Goal: Information Seeking & Learning: Check status

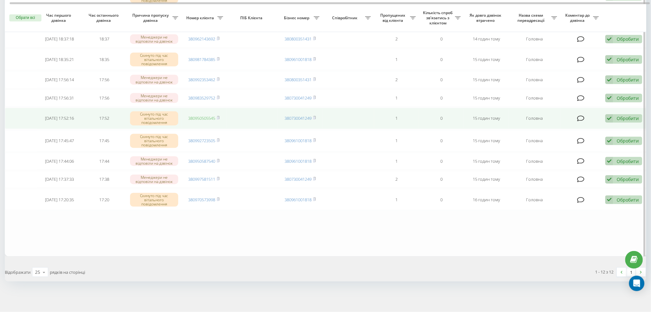
click at [202, 118] on link "380950505545" at bounding box center [201, 118] width 27 height 6
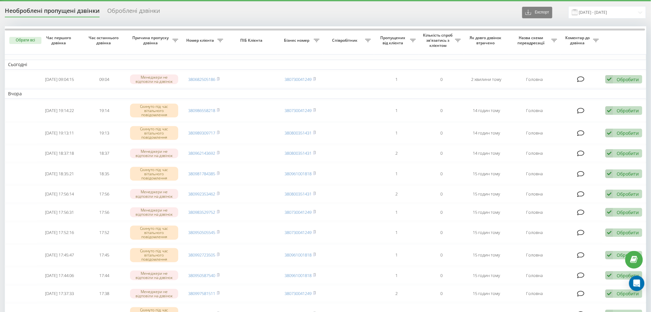
scroll to position [7, 0]
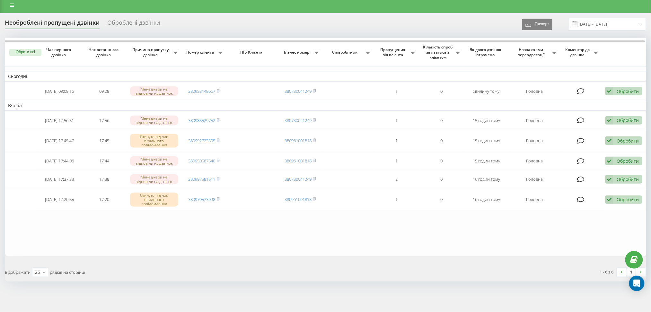
scroll to position [6, 0]
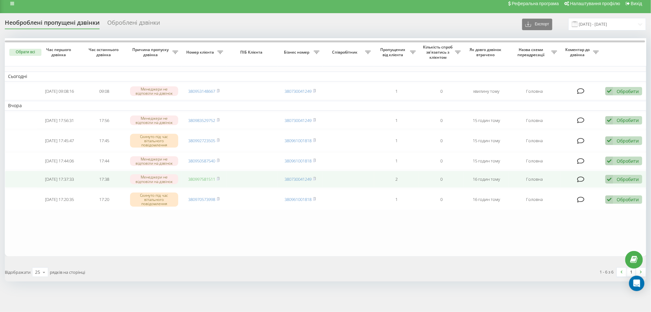
click at [208, 179] on link "380997581511" at bounding box center [201, 179] width 27 height 6
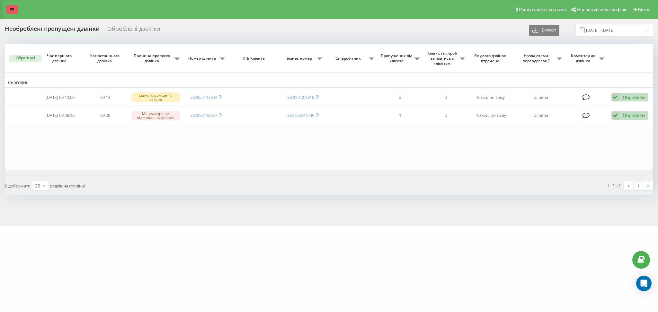
click at [10, 8] on link at bounding box center [12, 9] width 12 height 9
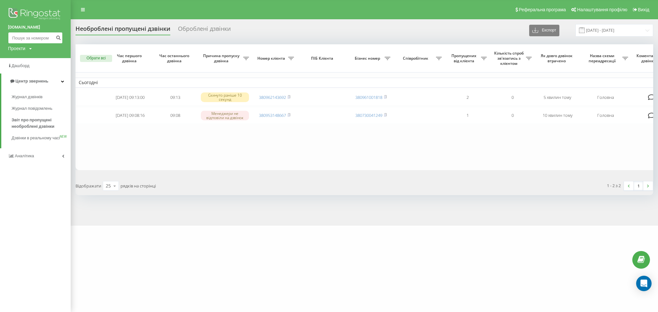
click at [38, 37] on input at bounding box center [35, 38] width 55 height 12
paste input "380987197949"
type input "380987197949"
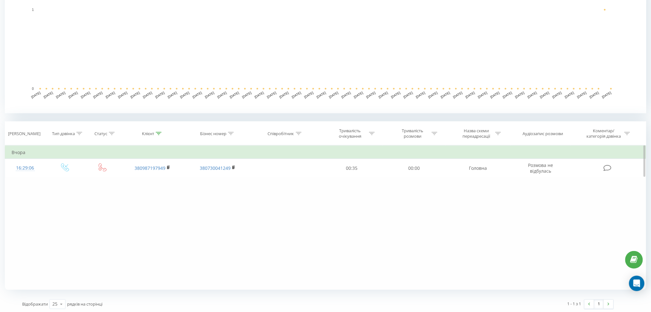
scroll to position [157, 0]
